Goal: Information Seeking & Learning: Stay updated

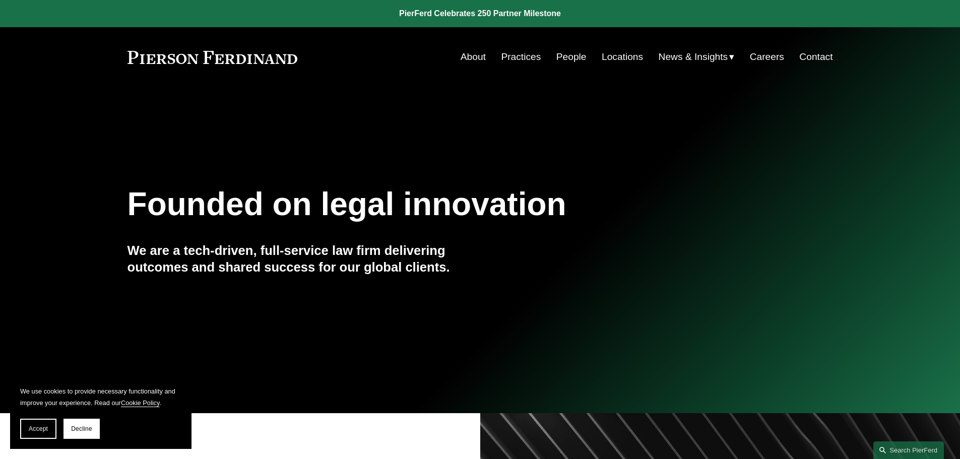
click at [688, 55] on span "News & Insights" at bounding box center [693, 57] width 70 height 18
click at [0, 0] on span "News" at bounding box center [0, 0] width 0 height 0
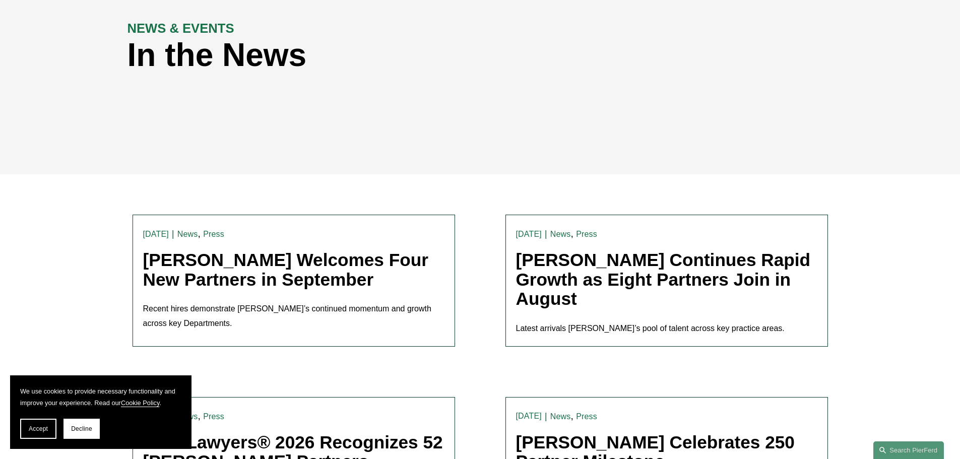
scroll to position [151, 0]
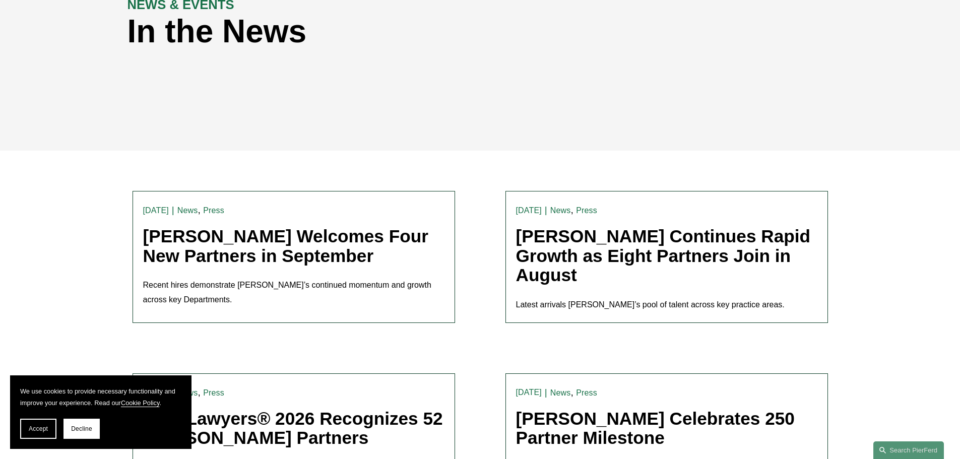
click at [289, 240] on link "[PERSON_NAME] Welcomes Four New Partners in September" at bounding box center [285, 245] width 285 height 39
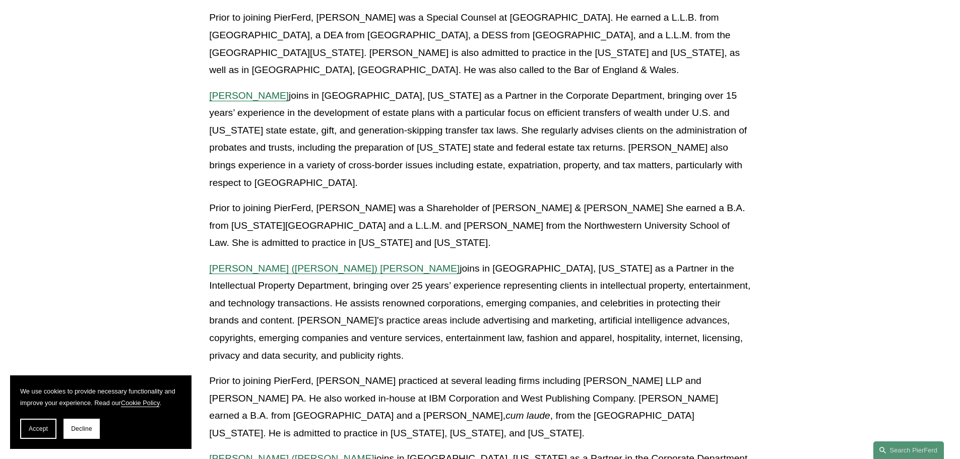
scroll to position [504, 0]
